Goal: Task Accomplishment & Management: Complete application form

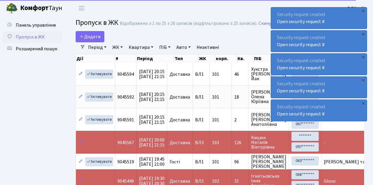
select select "25"
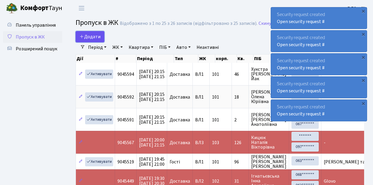
click at [99, 36] on span "Додати" at bounding box center [89, 36] width 21 height 7
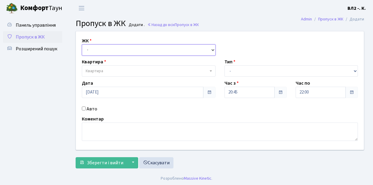
click at [101, 46] on select "- ВЛ1, Ужгородський пров., 4/1 ВЛ2, Голосіївський просп., 76 ВЛ3, пр.Голосіївсь…" at bounding box center [149, 49] width 134 height 11
select select "317"
click at [82, 44] on select "- ВЛ1, Ужгородський пров., 4/1 ВЛ2, Голосіївський просп., 76 ВЛ3, пр.Голосіївсь…" at bounding box center [149, 49] width 134 height 11
select select
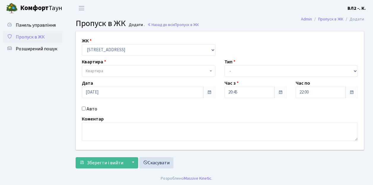
click at [111, 74] on span "Квартира" at bounding box center [147, 71] width 122 height 6
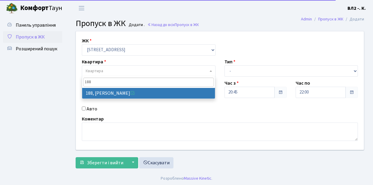
type input "188"
select select "40000"
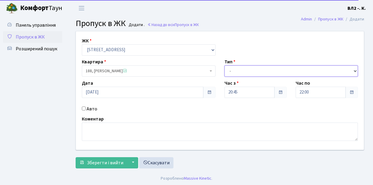
click at [266, 71] on select "- Доставка Таксі Гості Сервіс" at bounding box center [291, 71] width 134 height 11
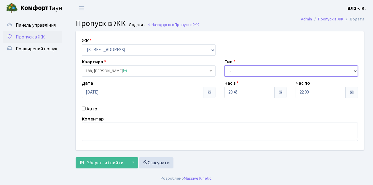
select select "1"
click at [224, 66] on select "- Доставка Таксі Гості Сервіс" at bounding box center [291, 71] width 134 height 11
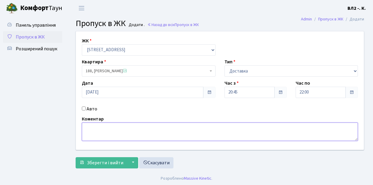
click at [107, 135] on textarea at bounding box center [220, 132] width 276 height 18
type textarea "GLOVO"
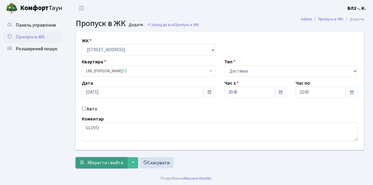
click at [106, 162] on span "Зберегти і вийти" at bounding box center [105, 163] width 36 height 7
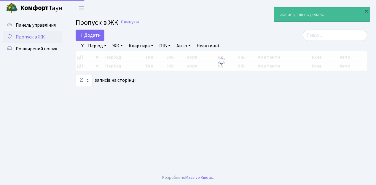
select select "25"
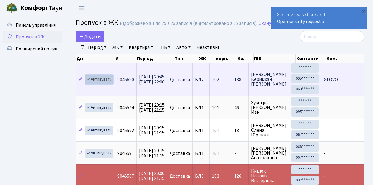
click at [100, 80] on link "Активувати" at bounding box center [99, 79] width 28 height 9
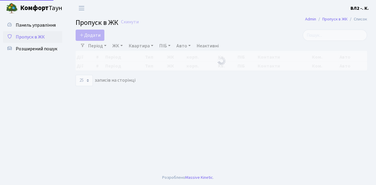
select select "25"
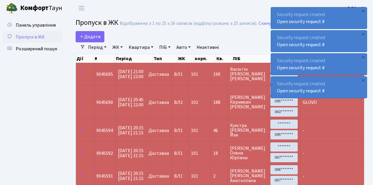
click at [36, 38] on span "Пропуск в ЖК" at bounding box center [30, 37] width 29 height 7
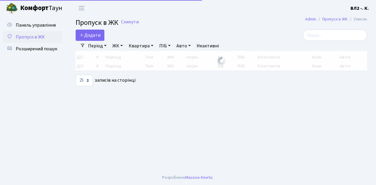
select select "25"
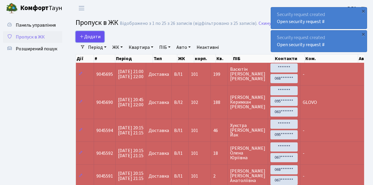
click at [98, 37] on span "Додати" at bounding box center [89, 36] width 21 height 7
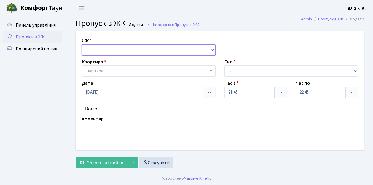
click at [98, 49] on select "- [STREET_ADDRESS][PERSON_NAME]" at bounding box center [149, 49] width 134 height 11
select select "317"
click at [82, 44] on select "- [STREET_ADDRESS][PERSON_NAME]" at bounding box center [149, 49] width 134 height 11
select select
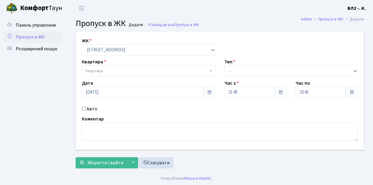
click at [110, 72] on span "Квартира" at bounding box center [147, 71] width 122 height 6
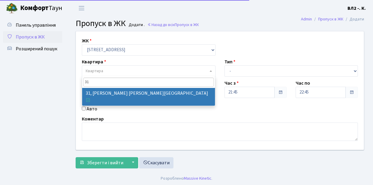
type input "31"
drag, startPoint x: 108, startPoint y: 93, endPoint x: 154, endPoint y: 85, distance: 47.0
select select "38032"
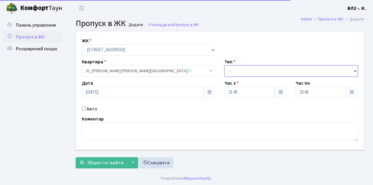
click at [263, 71] on select "- Доставка Таксі Гості Сервіс" at bounding box center [291, 71] width 134 height 11
select select "1"
click at [224, 66] on select "- Доставка Таксі Гості Сервіс" at bounding box center [291, 71] width 134 height 11
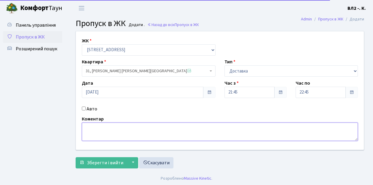
click at [105, 138] on textarea at bounding box center [220, 132] width 276 height 18
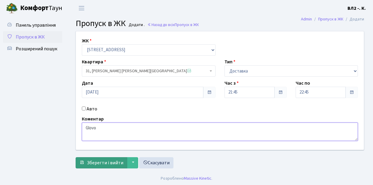
type textarea "Glovo"
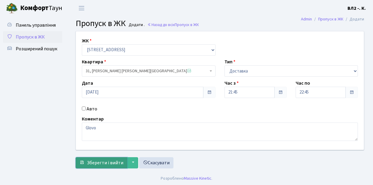
click at [103, 164] on span "Зберегти і вийти" at bounding box center [105, 163] width 36 height 7
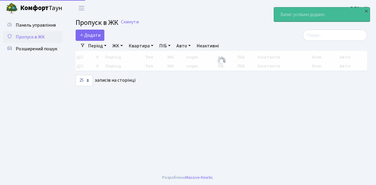
select select "25"
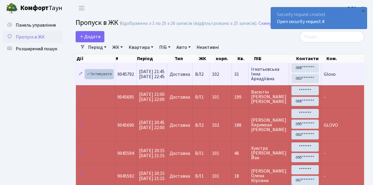
click at [110, 75] on link "Активувати" at bounding box center [99, 74] width 28 height 9
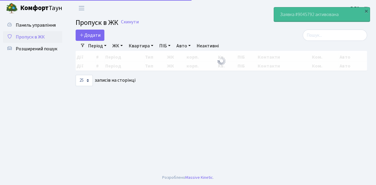
select select "25"
